Goal: Task Accomplishment & Management: Manage account settings

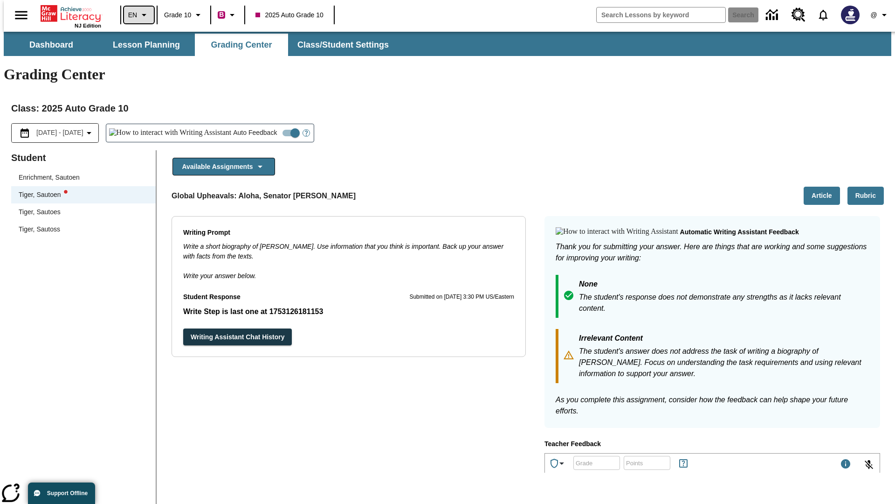
click at [138, 15] on icon "Language: EN, Select a language" at bounding box center [143, 14] width 11 height 11
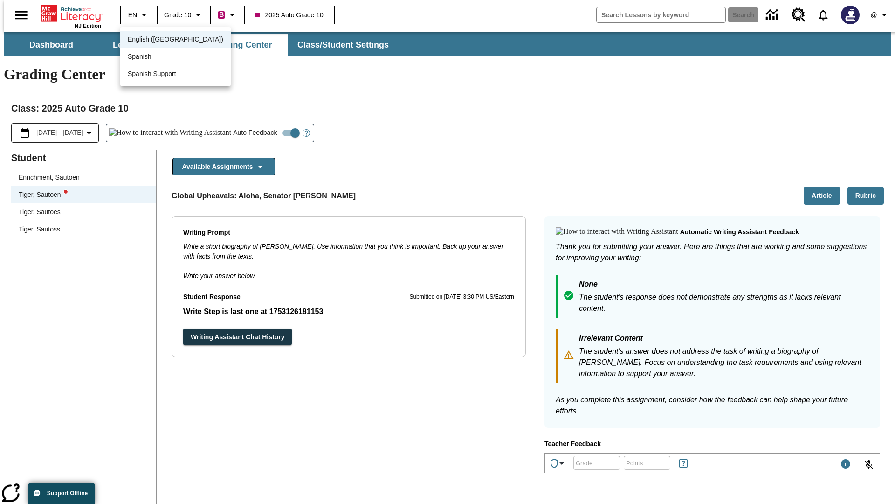
click at [155, 58] on div "Spanish" at bounding box center [175, 56] width 111 height 17
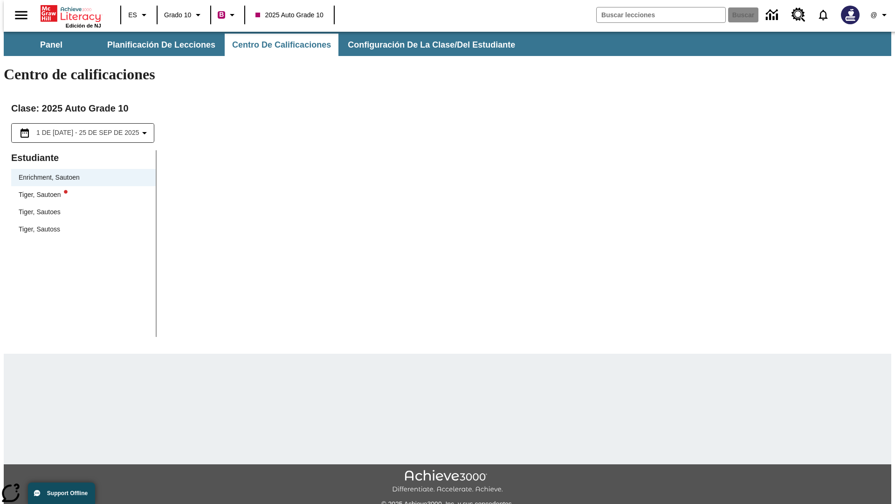
click at [80, 190] on div "Tiger, Sautoen" at bounding box center [84, 195] width 130 height 10
